Goal: Navigation & Orientation: Find specific page/section

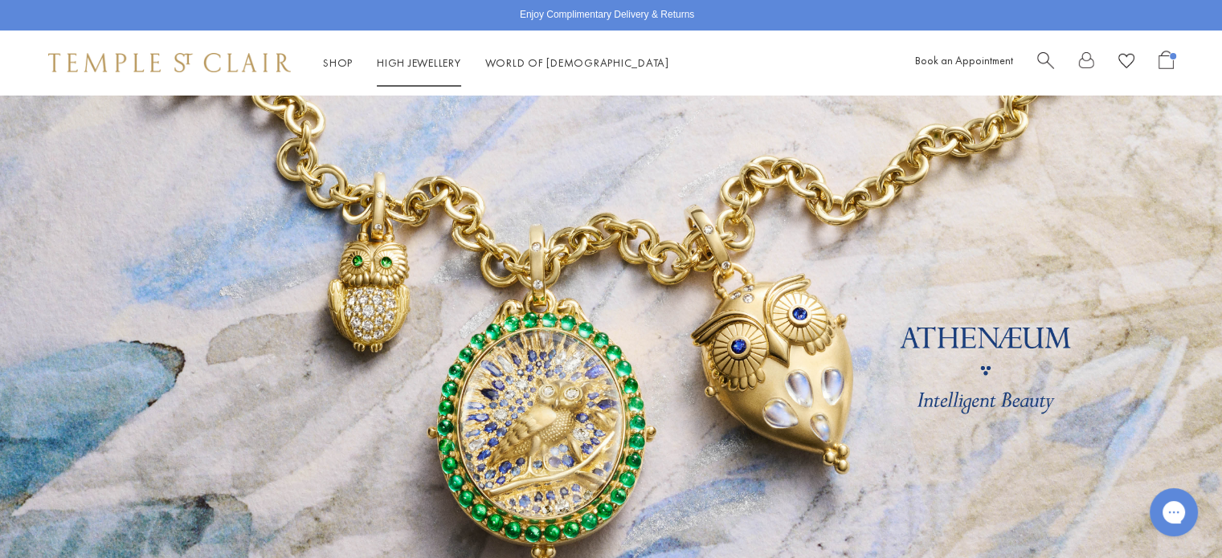
click at [416, 60] on link "High Jewellery High Jewellery" at bounding box center [419, 62] width 84 height 14
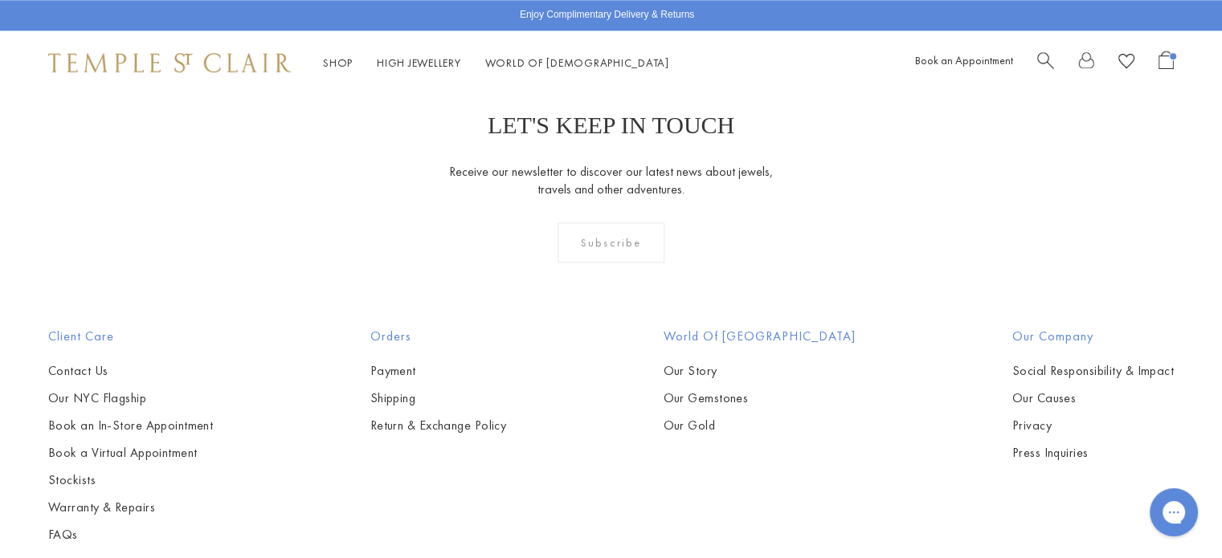
scroll to position [1847, 0]
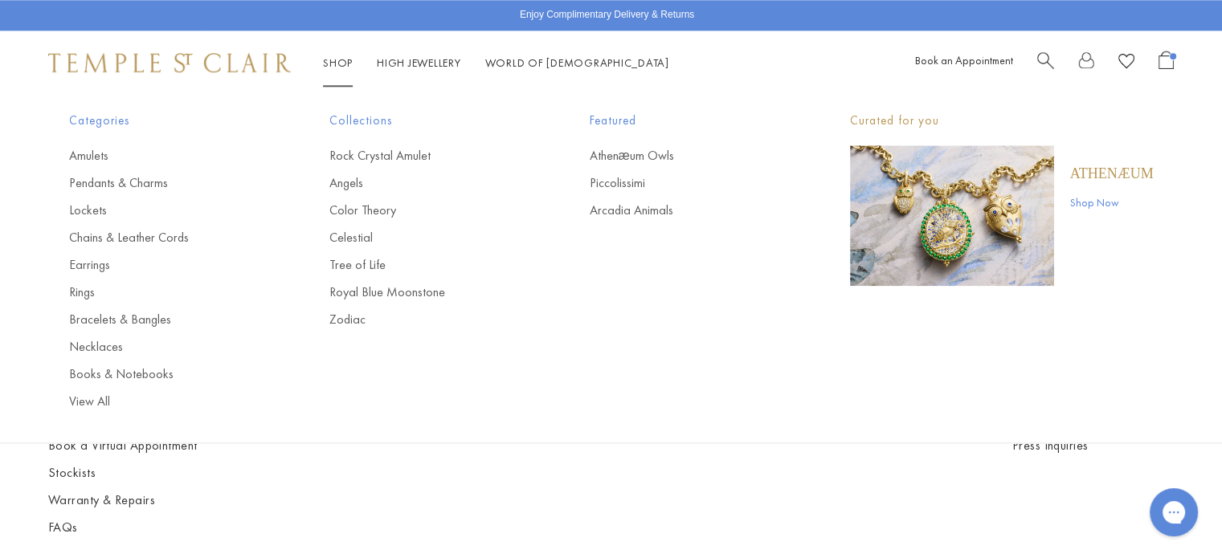
click at [333, 63] on link "Shop Shop" at bounding box center [338, 62] width 30 height 14
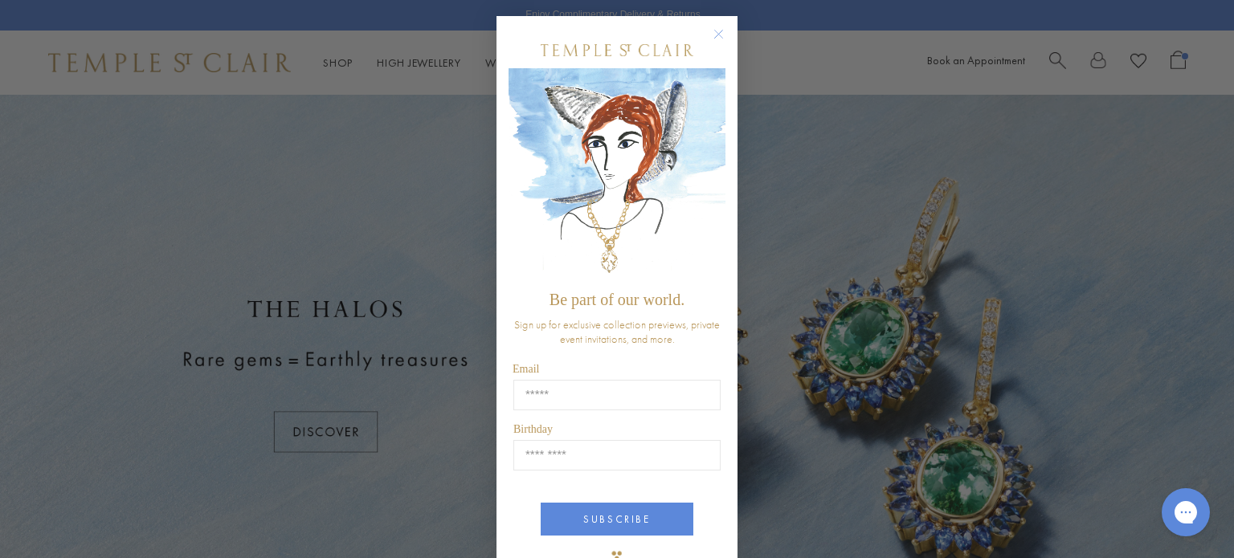
click at [716, 35] on circle "Close dialog" at bounding box center [718, 34] width 19 height 19
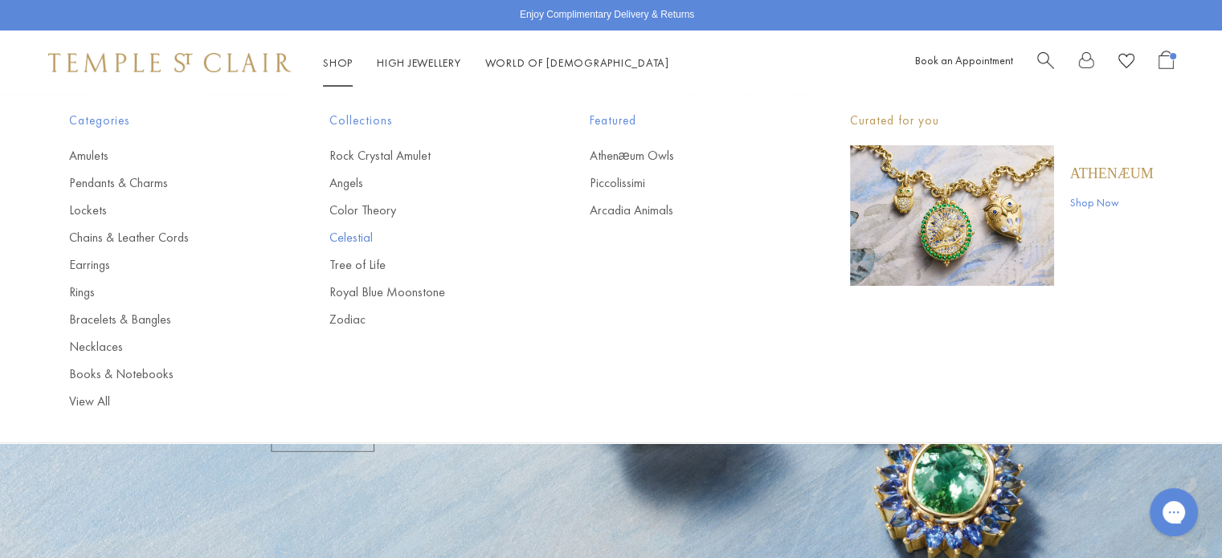
click at [367, 241] on link "Celestial" at bounding box center [427, 238] width 196 height 18
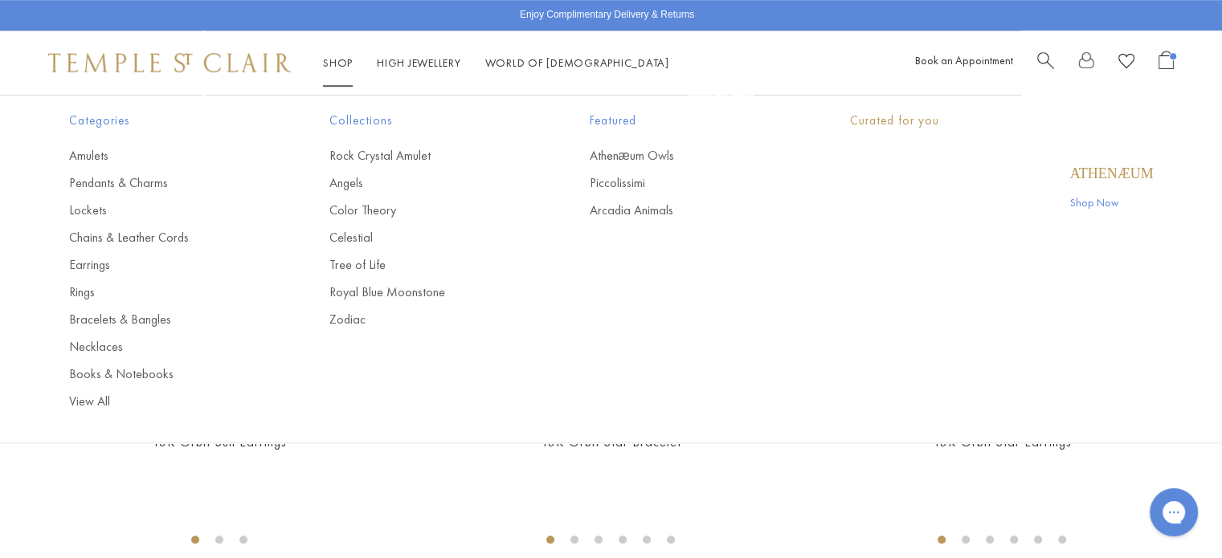
scroll to position [1039, 0]
